Goal: Task Accomplishment & Management: Manage account settings

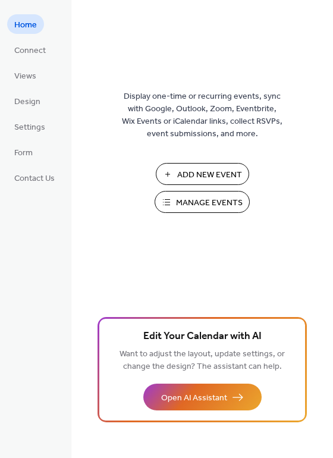
click at [211, 197] on span "Manage Events" at bounding box center [209, 203] width 67 height 12
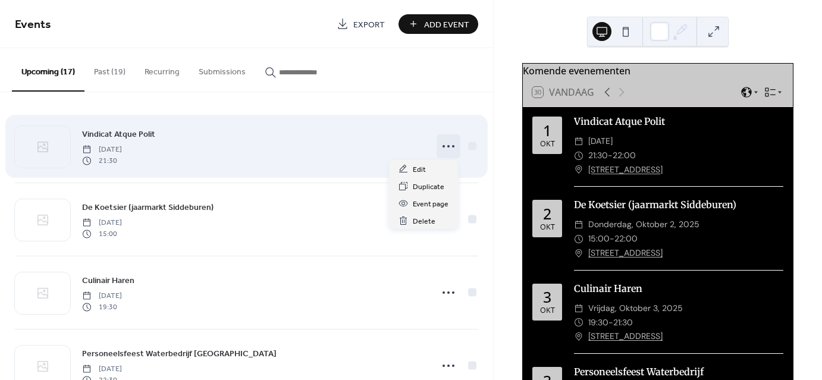
click at [444, 148] on icon at bounding box center [448, 146] width 19 height 19
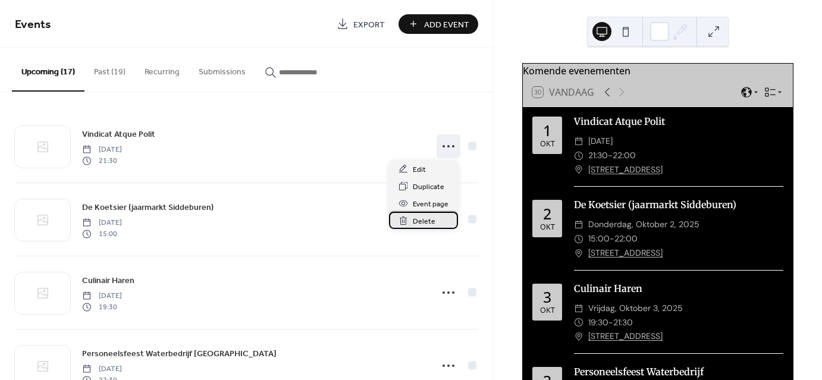
click at [418, 223] on span "Delete" at bounding box center [424, 221] width 23 height 12
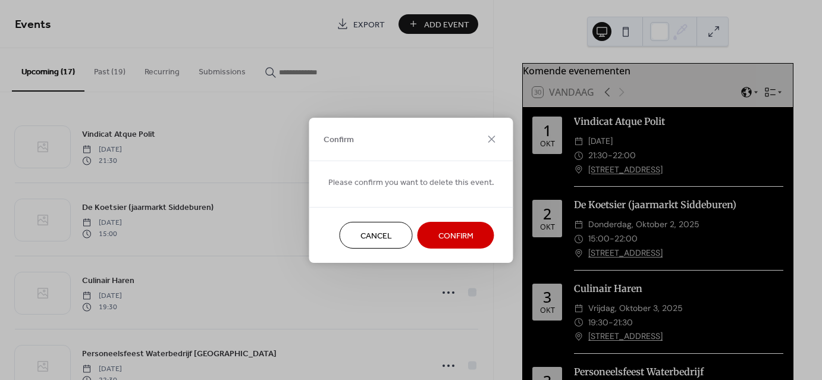
click at [461, 230] on span "Confirm" at bounding box center [455, 236] width 35 height 12
